Goal: Transaction & Acquisition: Subscribe to service/newsletter

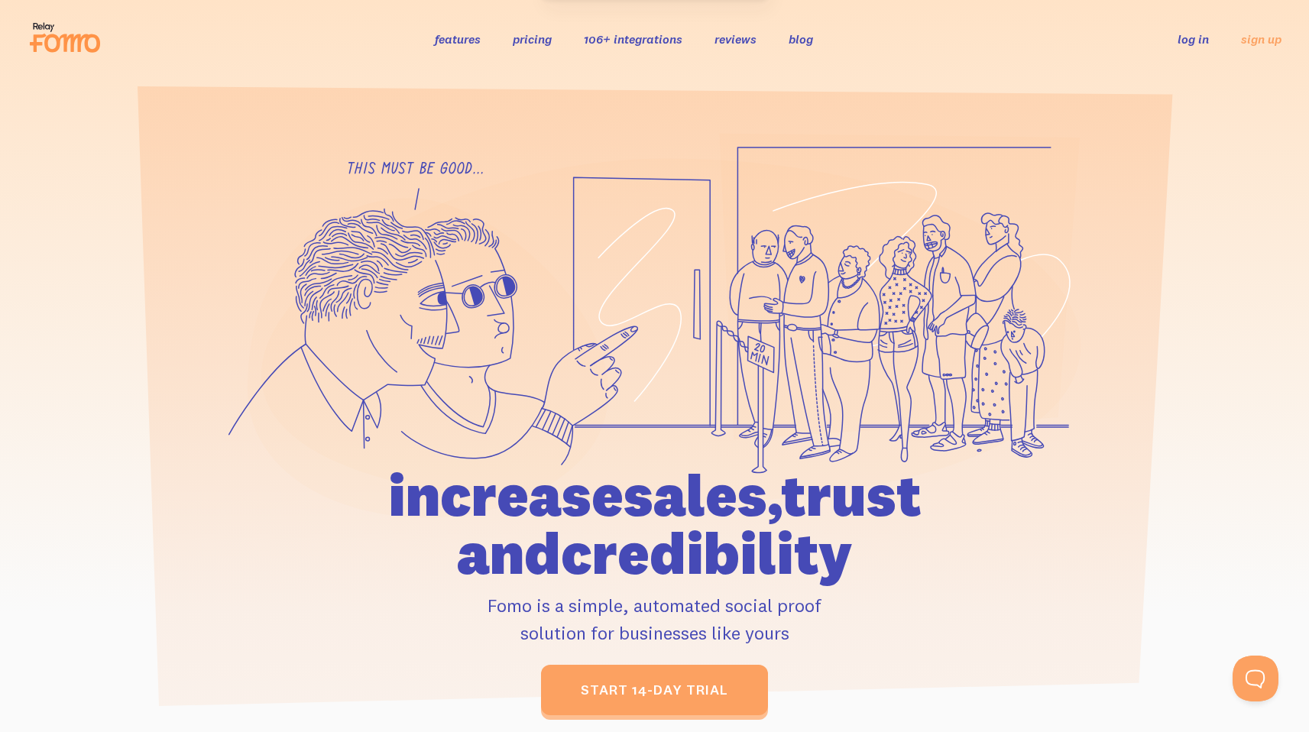
click at [1199, 36] on link "log in" at bounding box center [1192, 38] width 31 height 15
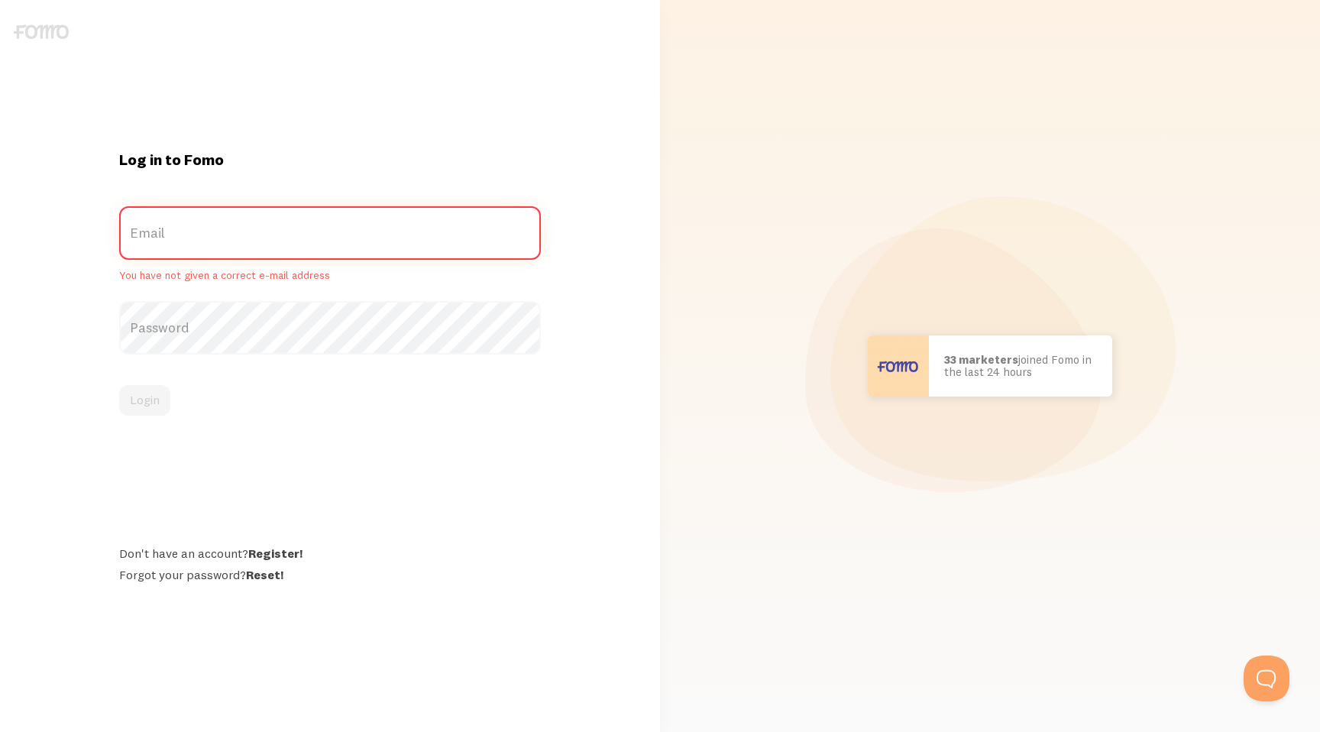
type input "product@flip.ro"
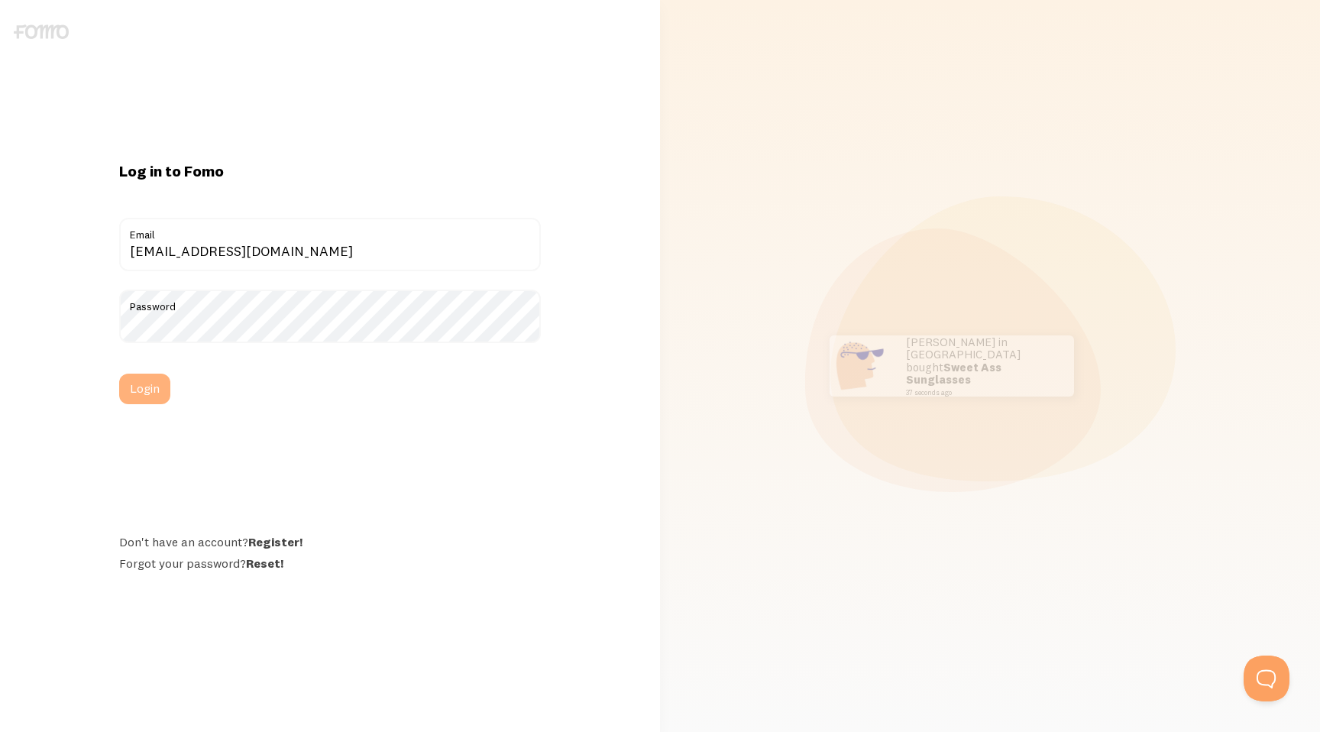
click at [140, 390] on button "Login" at bounding box center [144, 389] width 51 height 31
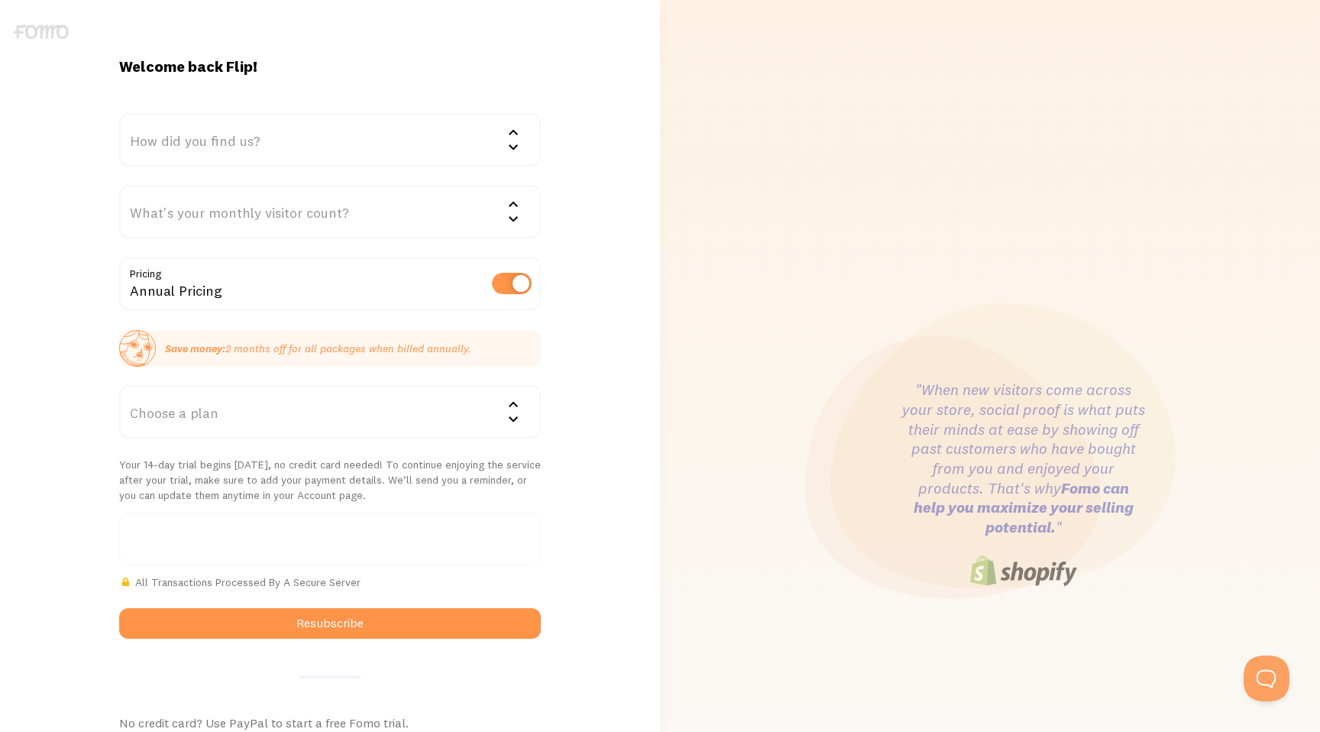
click at [409, 142] on div "How did you find us?" at bounding box center [330, 139] width 422 height 53
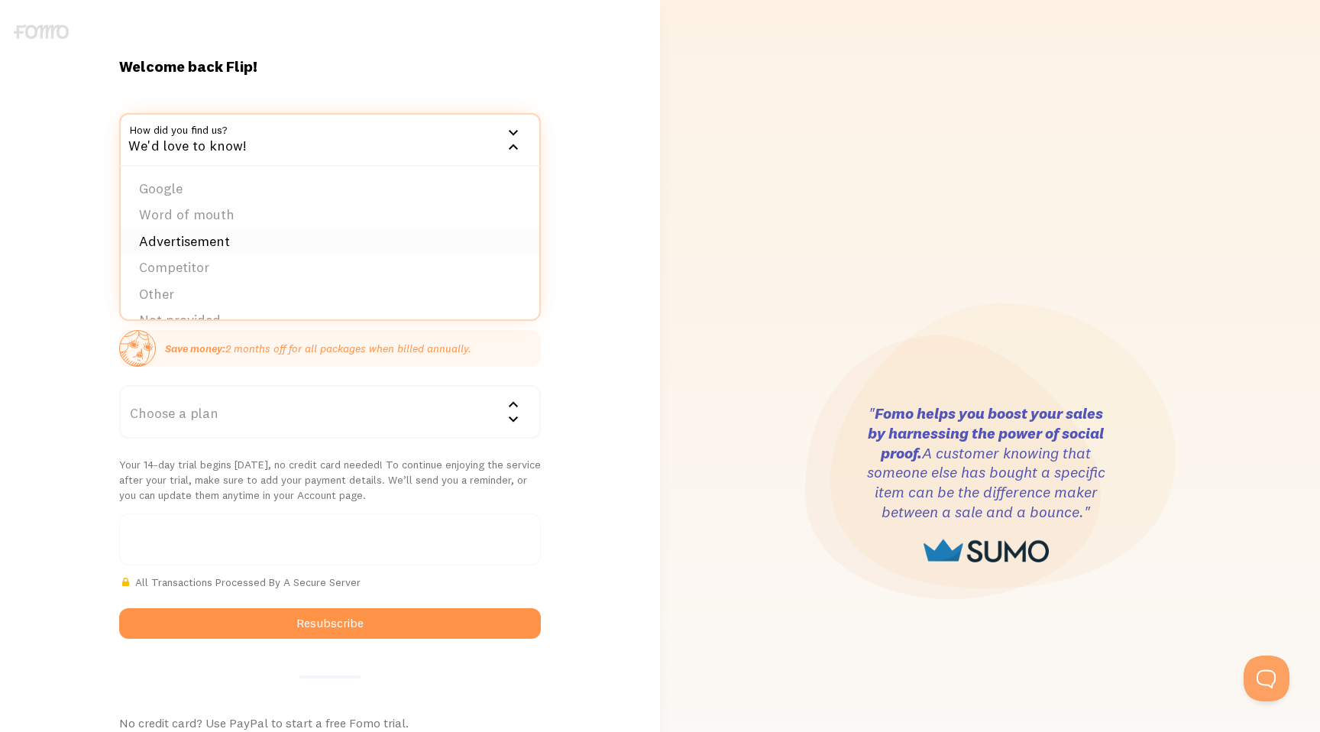
scroll to position [24, 0]
click at [266, 270] on li "Other" at bounding box center [330, 270] width 419 height 27
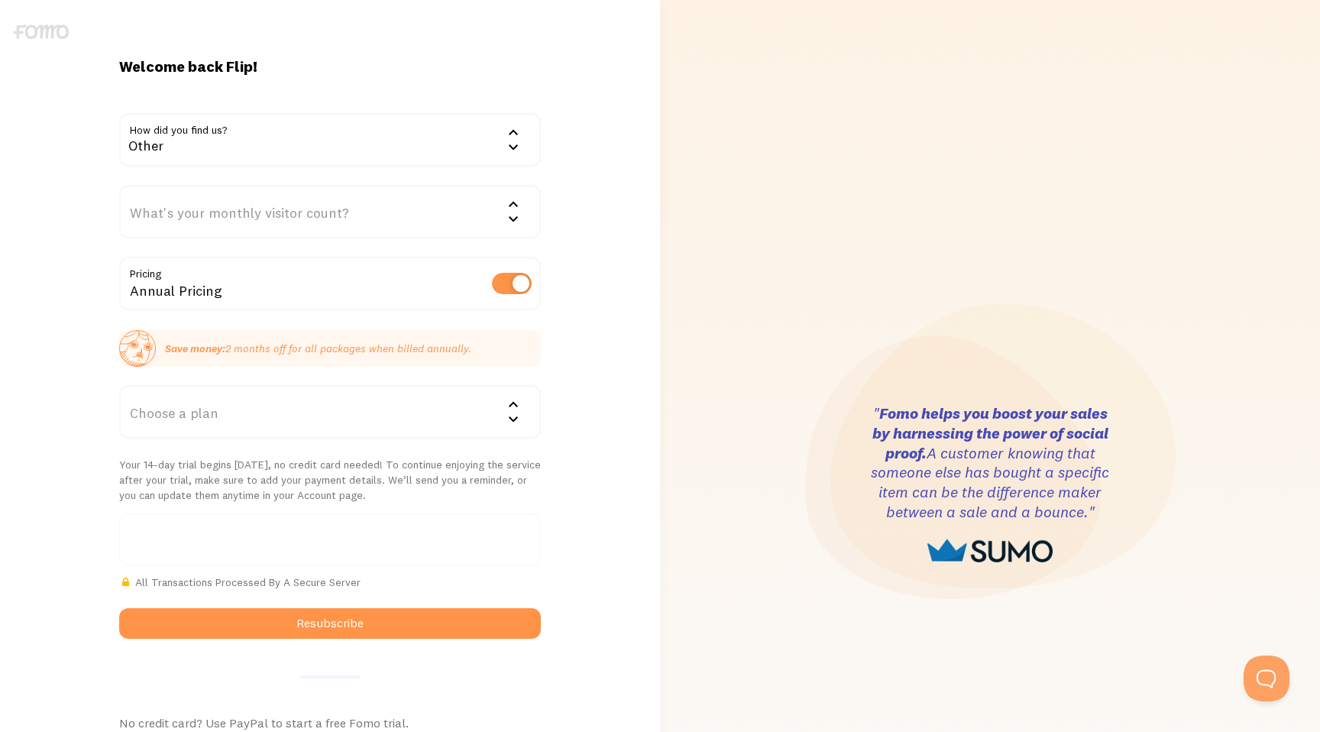
click at [284, 219] on div "What's your monthly visitor count?" at bounding box center [330, 211] width 422 height 53
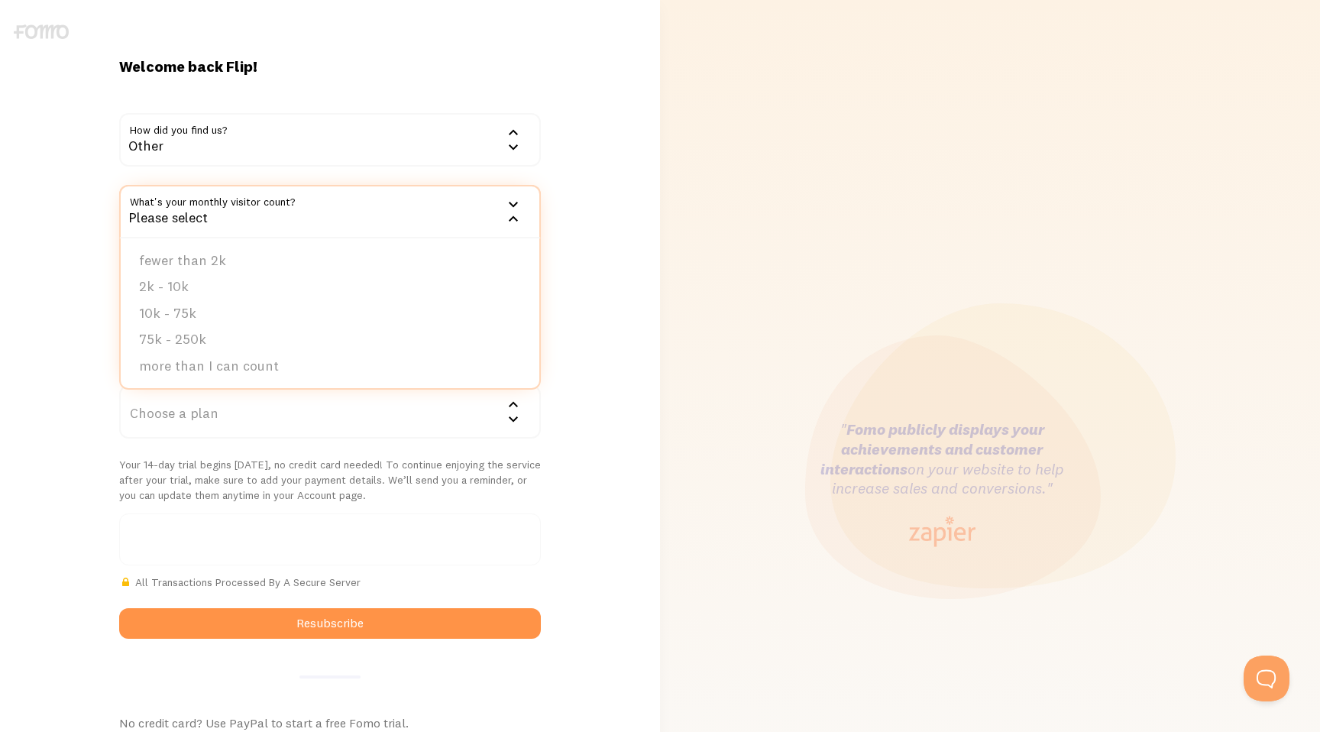
click at [583, 258] on div "Welcome back Flip! How did you find us? Other Google Word of mouth Advertisemen…" at bounding box center [330, 485] width 660 height 856
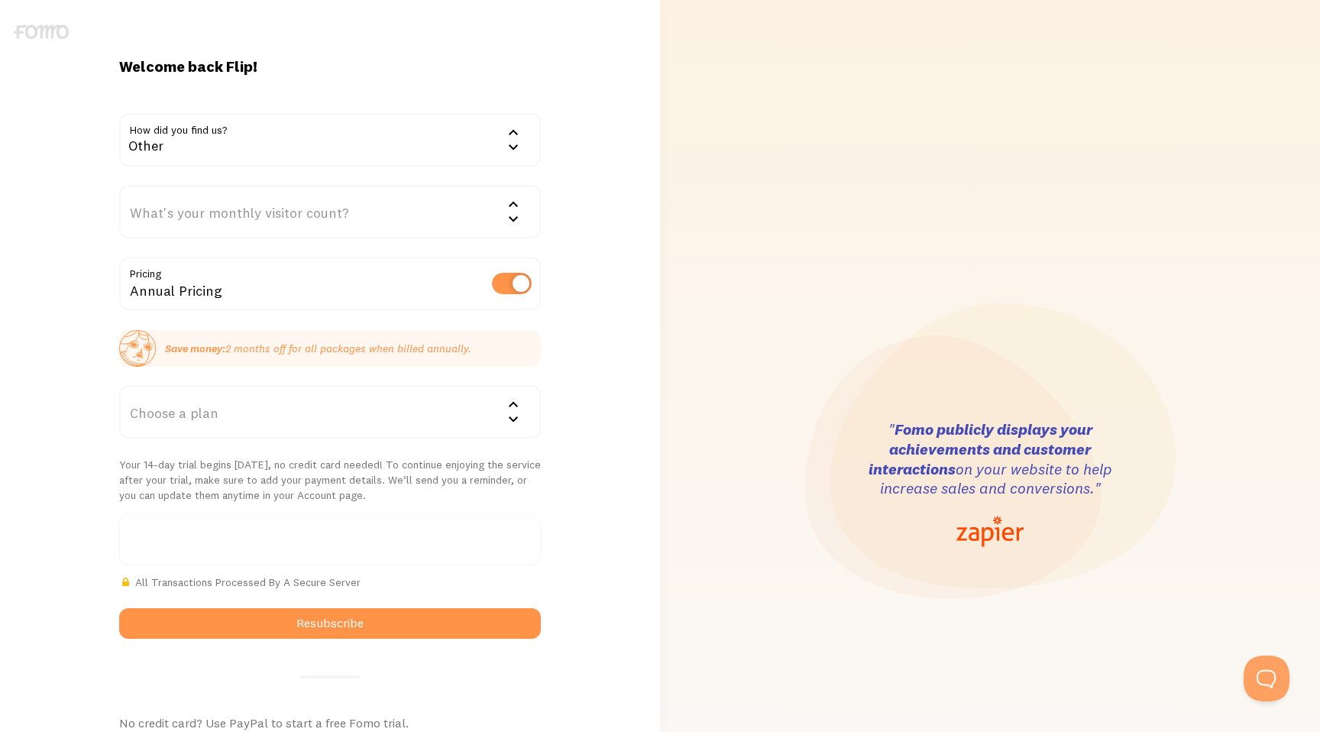
click at [405, 216] on div "What's your monthly visitor count?" at bounding box center [330, 211] width 422 height 53
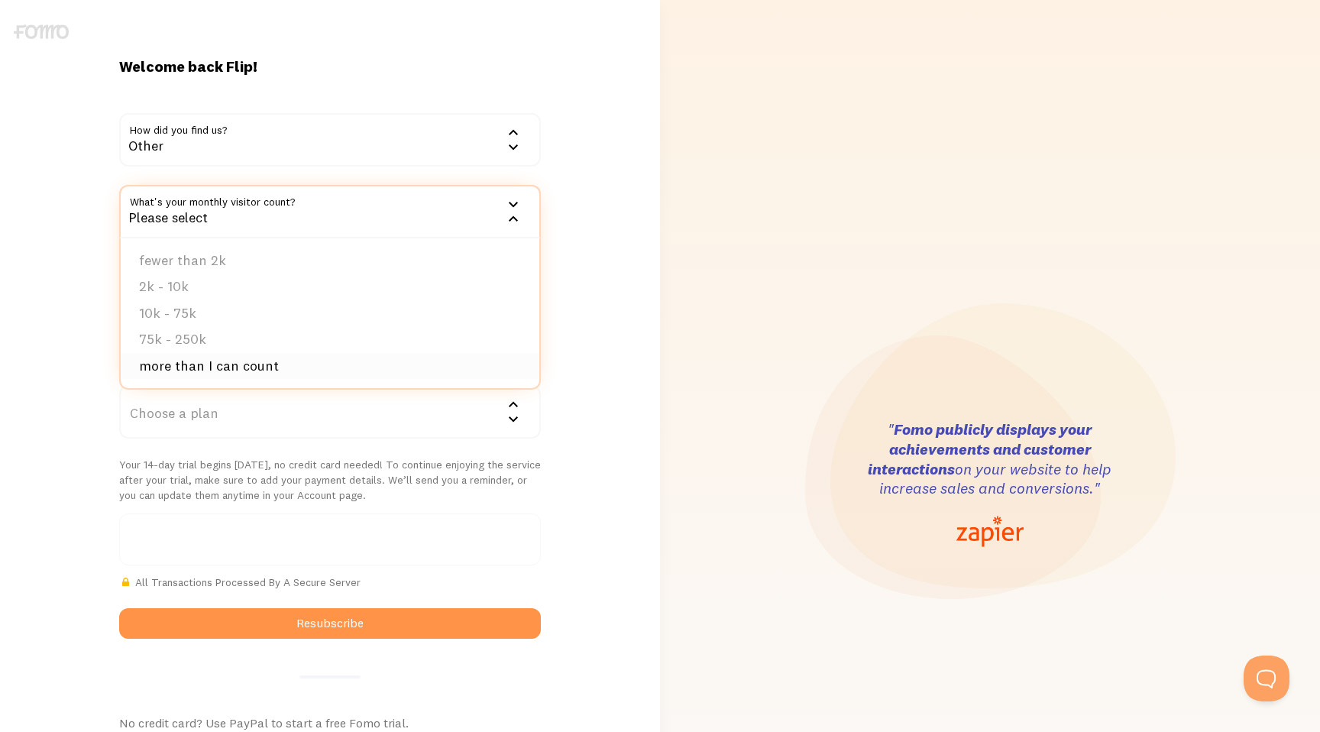
click at [225, 368] on li "more than I can count" at bounding box center [330, 366] width 419 height 27
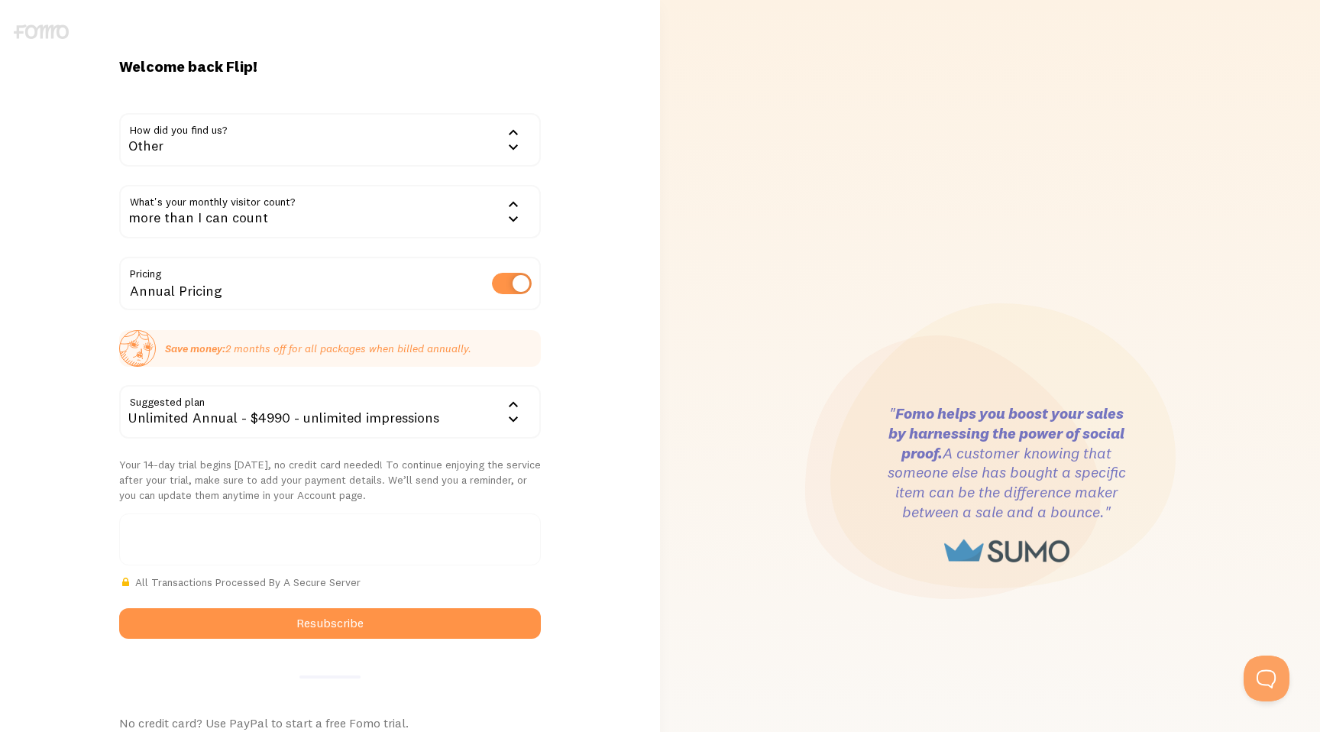
click at [367, 229] on div "more than I can count" at bounding box center [330, 211] width 422 height 53
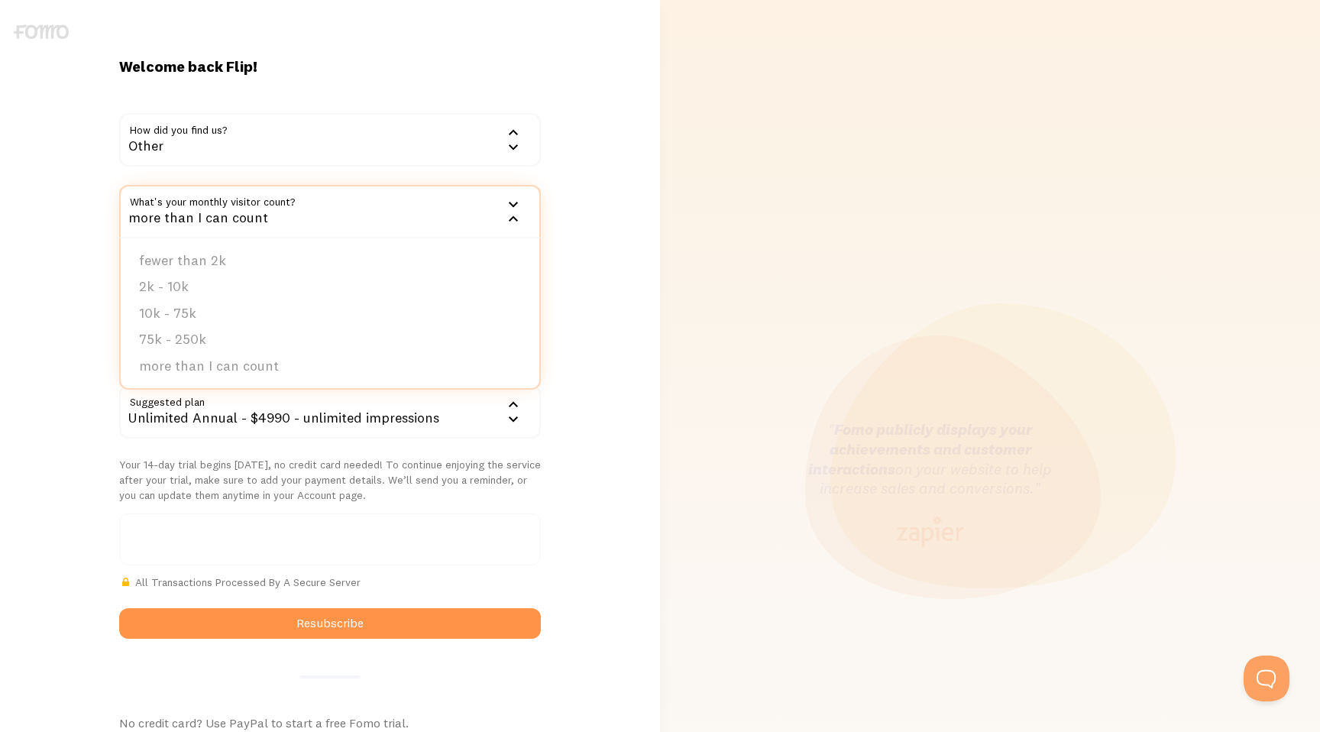
click at [628, 272] on div "Welcome back Flip! How did you find us? Other Google Word of mouth Advertisemen…" at bounding box center [330, 485] width 660 height 856
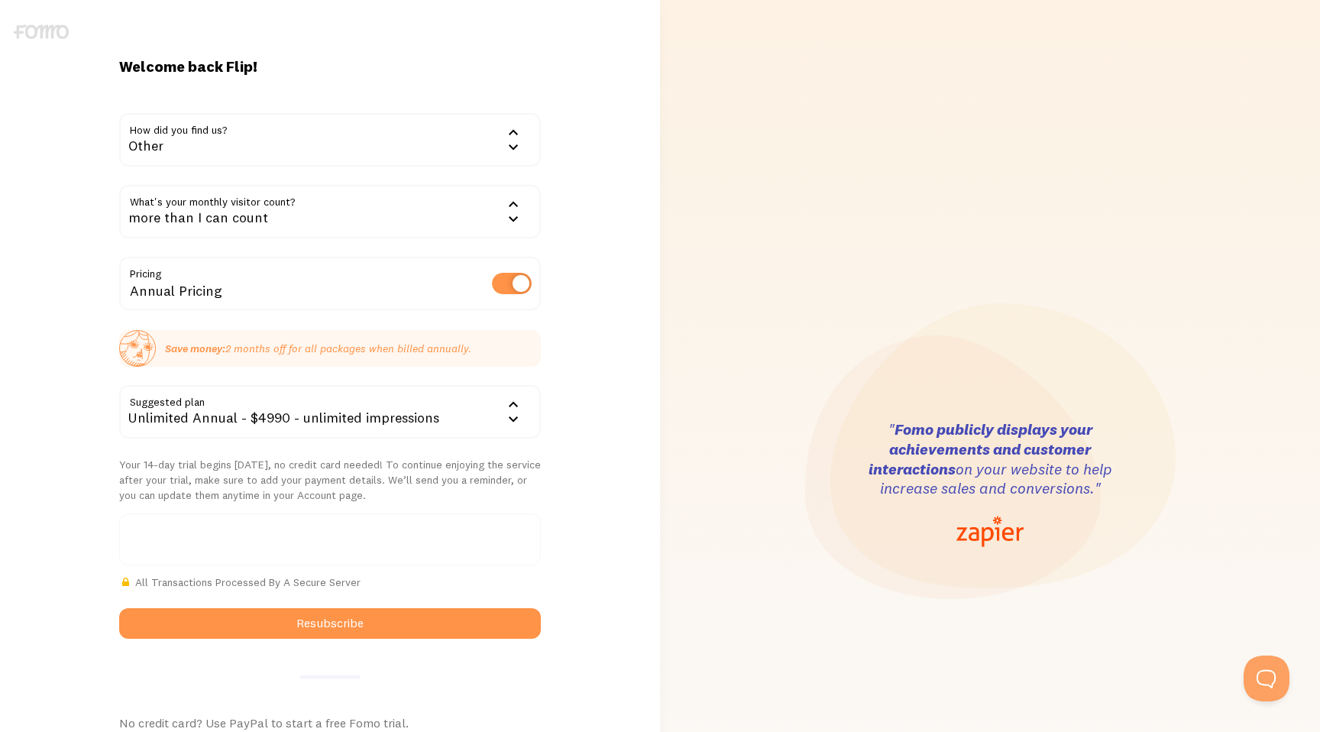
click at [510, 288] on label at bounding box center [512, 283] width 40 height 21
click at [510, 288] on input "checkbox" at bounding box center [512, 283] width 40 height 21
checkbox input "false"
click at [204, 408] on div "Unlimited - $499 - unlimited impressions" at bounding box center [330, 411] width 422 height 53
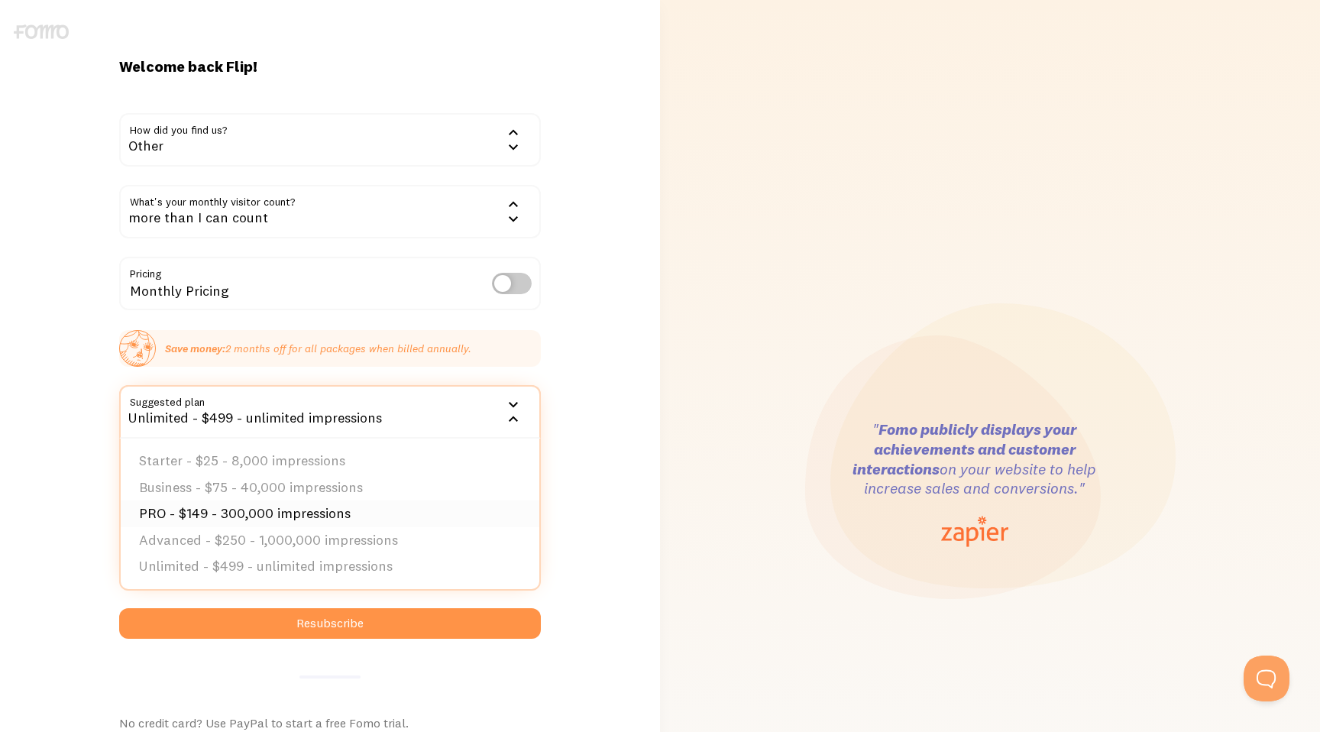
click at [281, 514] on li "PRO - $149 - 300,000 impressions" at bounding box center [330, 513] width 419 height 27
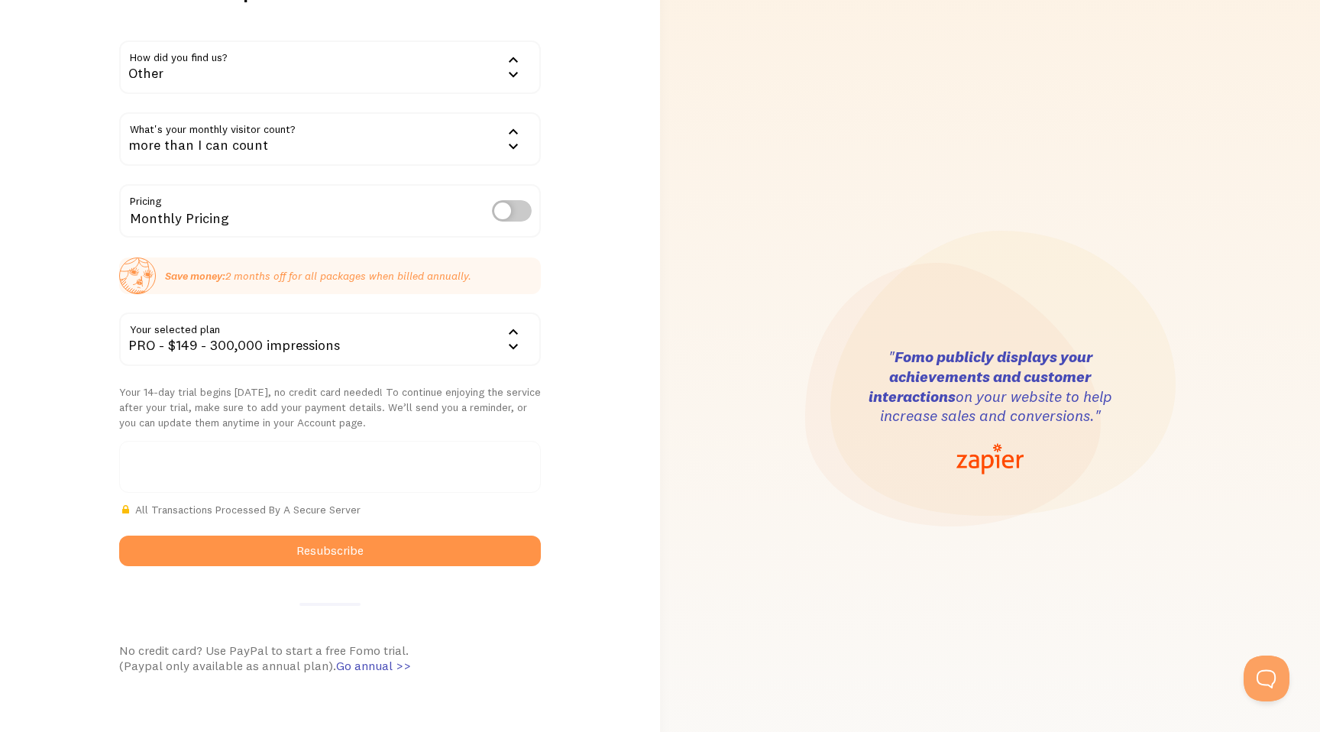
scroll to position [76, 0]
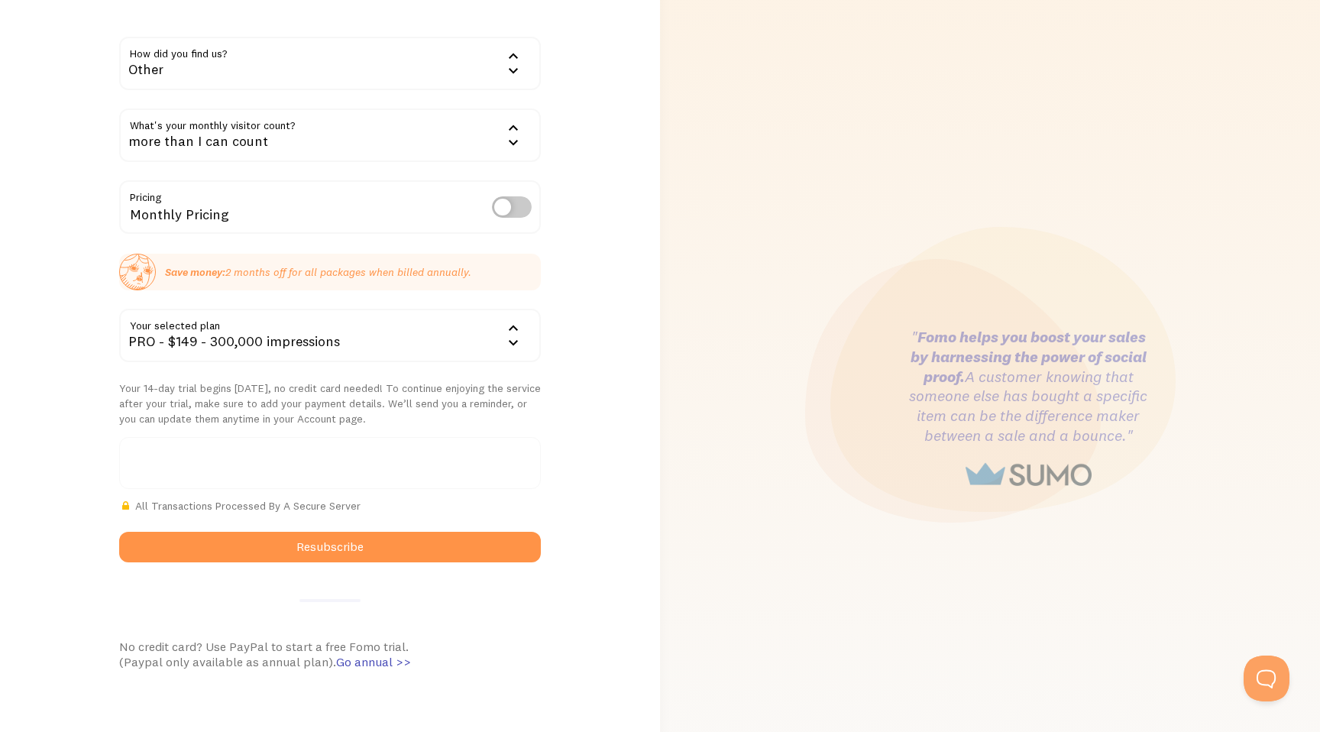
click at [338, 337] on div "PRO - $149 - 300,000 impressions" at bounding box center [330, 335] width 422 height 53
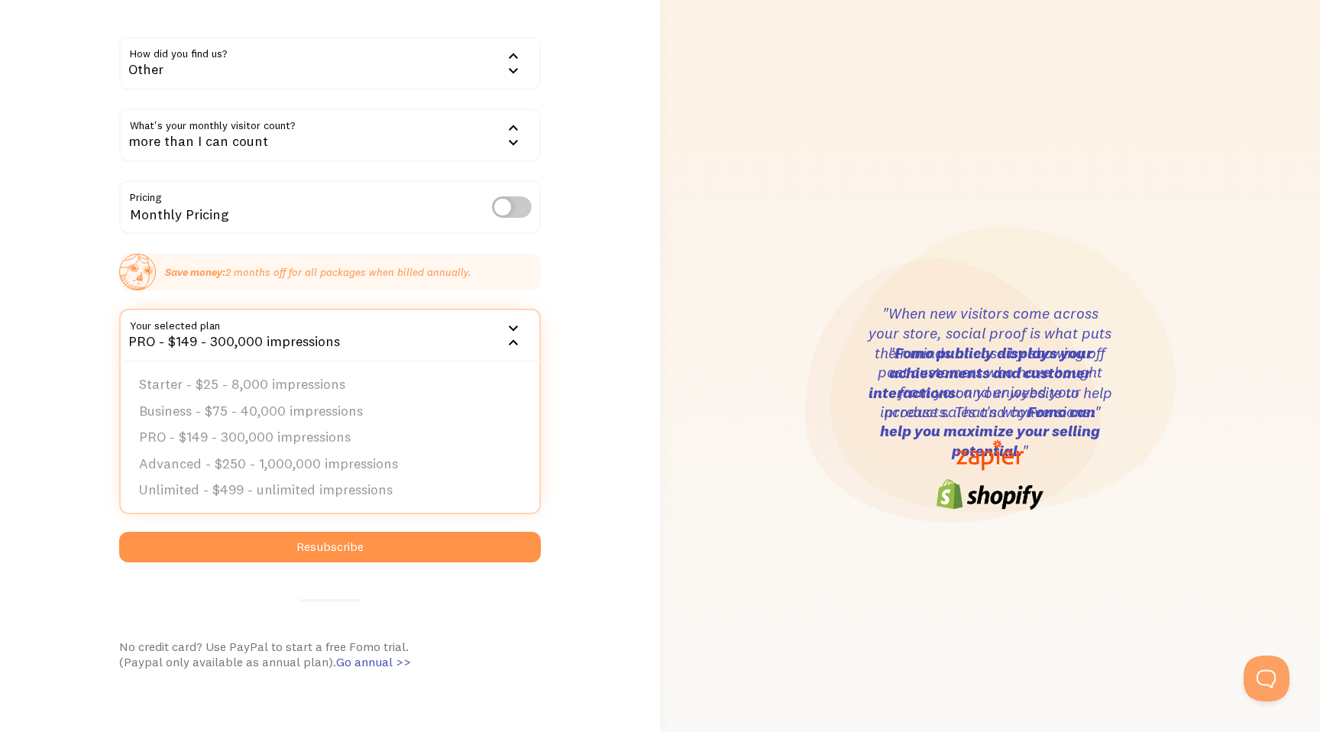
click at [632, 296] on div "Welcome back Flip! How did you find us? Other Google Word of mouth Advertisemen…" at bounding box center [330, 408] width 660 height 856
